Goal: Task Accomplishment & Management: Use online tool/utility

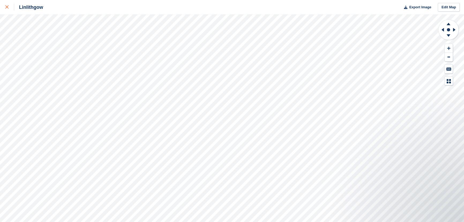
click at [6, 6] on icon at bounding box center [6, 6] width 3 height 3
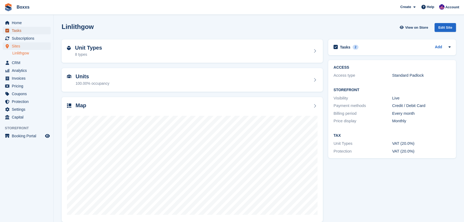
click at [17, 31] on span "Tasks" at bounding box center [28, 31] width 32 height 8
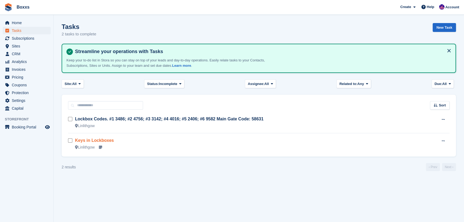
click at [98, 140] on link "Keys in Lockboxes" at bounding box center [94, 140] width 39 height 5
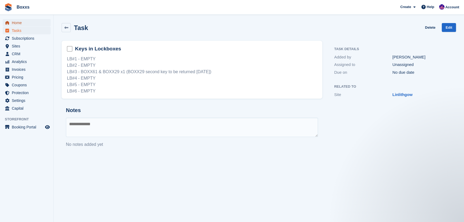
click at [17, 22] on span "Home" at bounding box center [28, 23] width 32 height 8
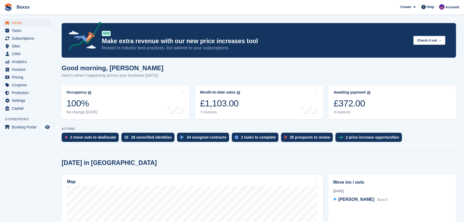
scroll to position [73, 0]
